Goal: Information Seeking & Learning: Check status

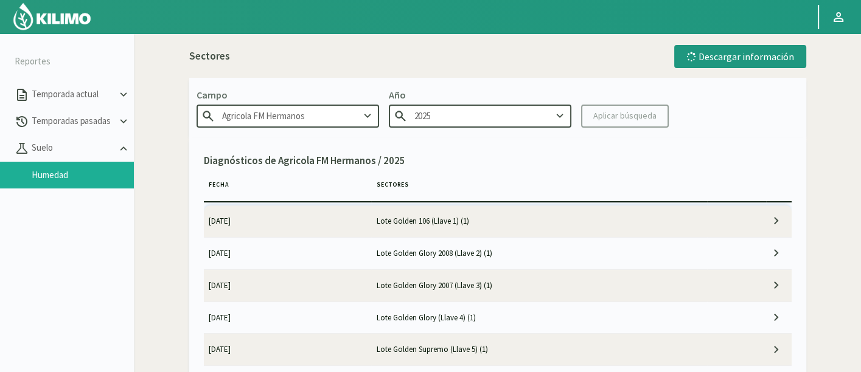
click at [74, 19] on img at bounding box center [52, 16] width 80 height 29
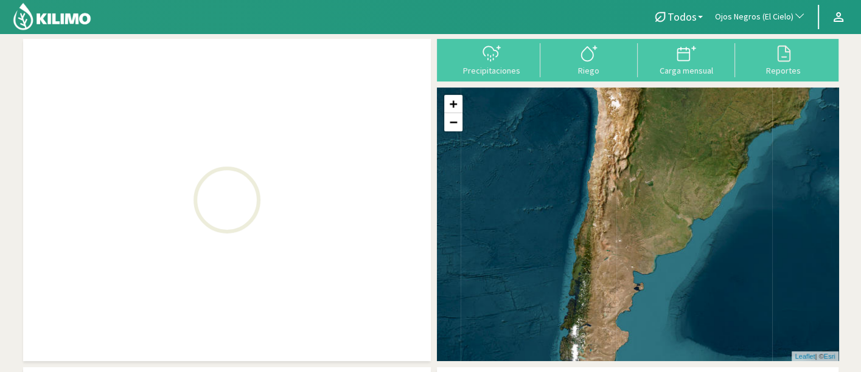
click at [760, 13] on span "Ojos Negros (El Cielo)" at bounding box center [754, 17] width 79 height 12
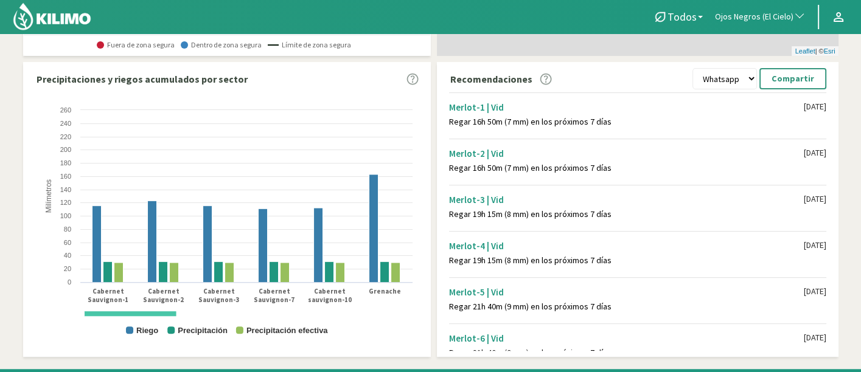
scroll to position [326, 0]
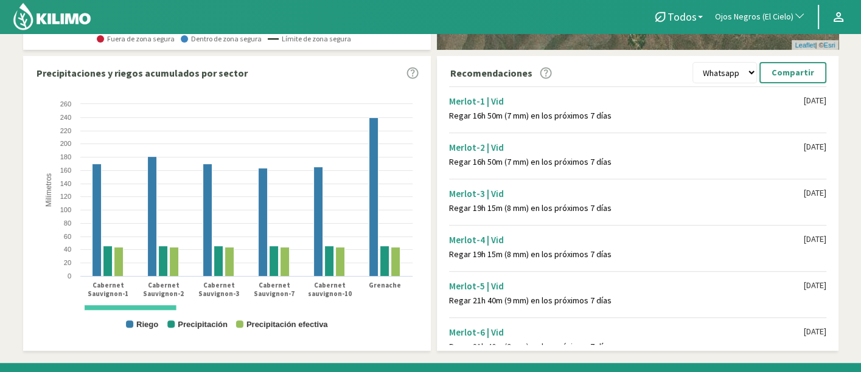
click at [760, 13] on span "Ojos Negros (El Cielo)" at bounding box center [754, 17] width 79 height 12
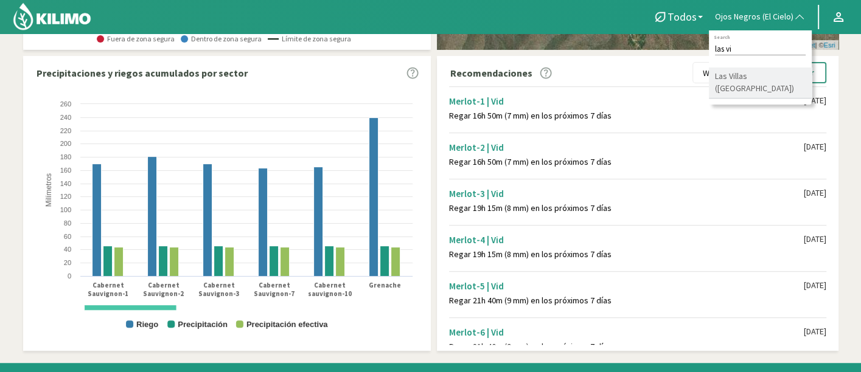
type input "las vi"
click at [761, 75] on li "Las Villas ([GEOGRAPHIC_DATA])" at bounding box center [760, 83] width 103 height 31
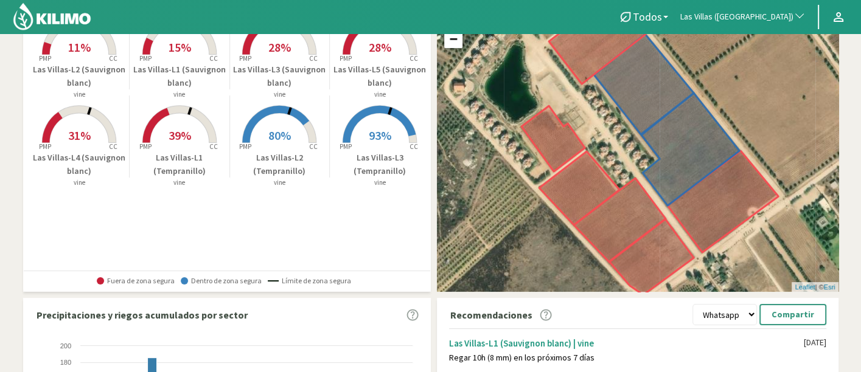
scroll to position [82, 0]
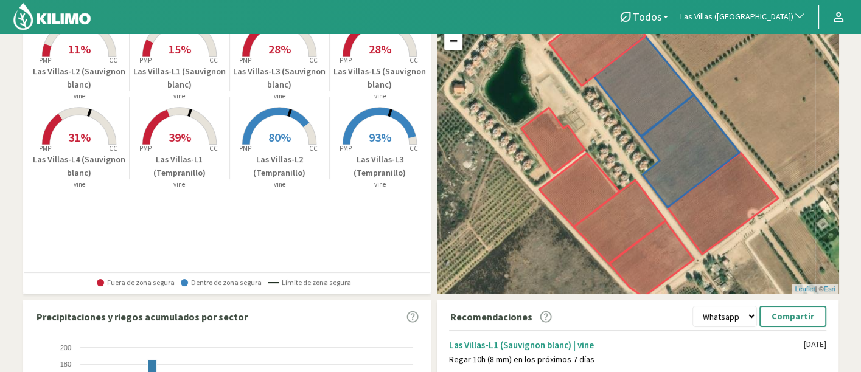
click at [192, 143] on rect at bounding box center [179, 145] width 97 height 97
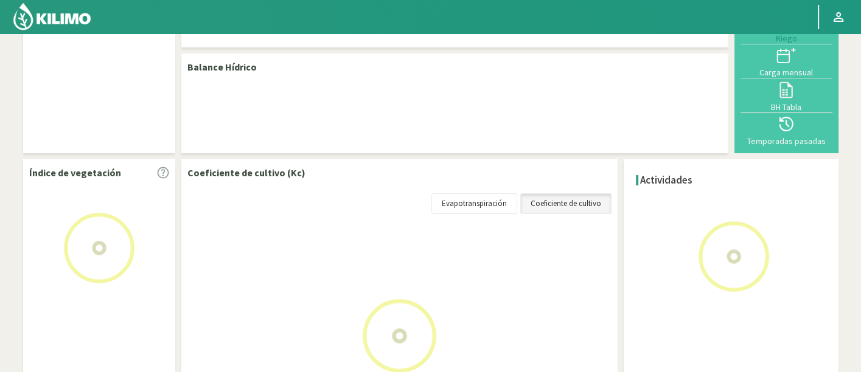
scroll to position [82, 0]
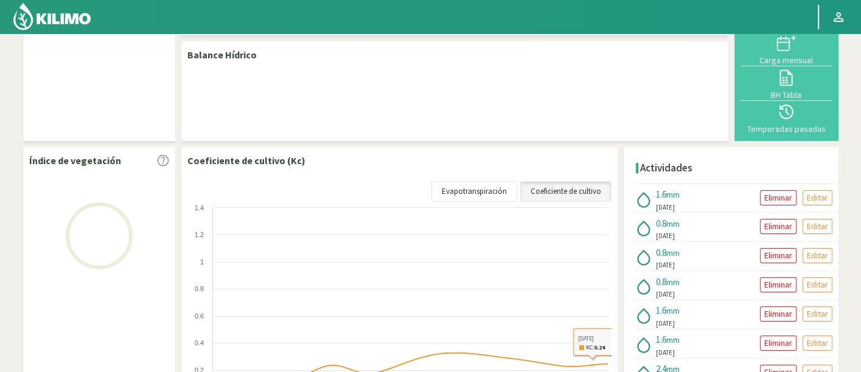
select select "193: Object"
select select "1: Object"
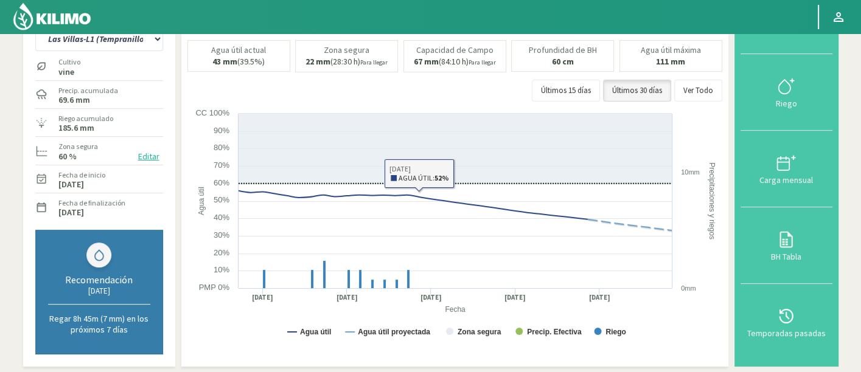
scroll to position [0, 0]
